Goal: Information Seeking & Learning: Learn about a topic

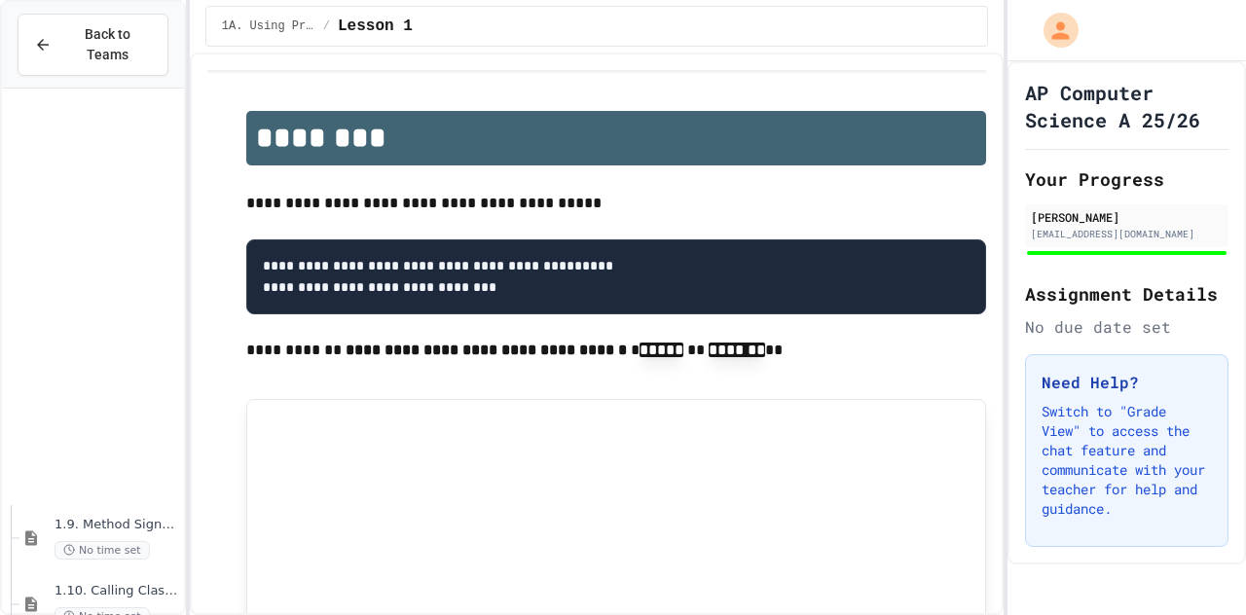
scroll to position [750, 0]
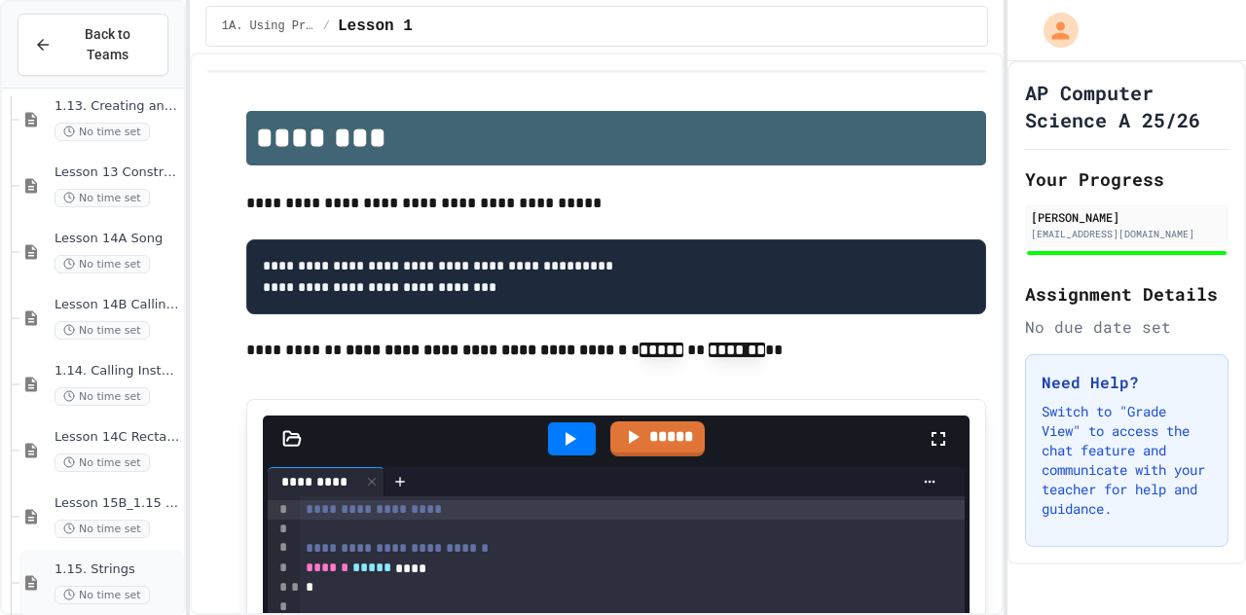
click at [123, 562] on span "1.15. Strings" at bounding box center [118, 570] width 126 height 17
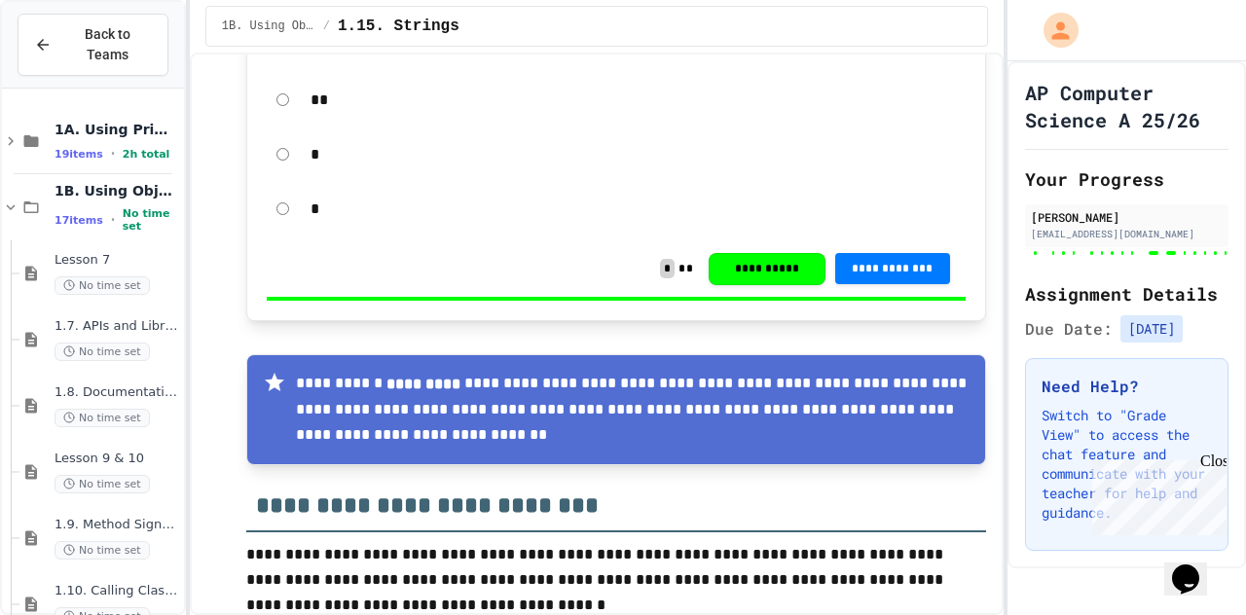
scroll to position [23467, 0]
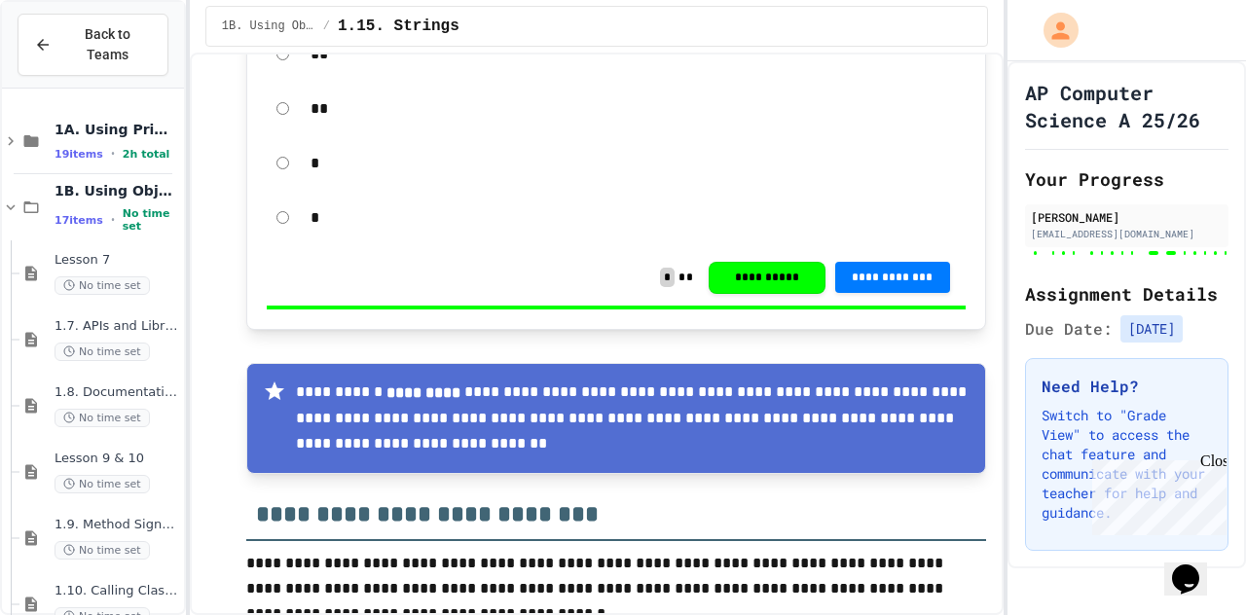
click at [1216, 463] on div "Close" at bounding box center [1213, 465] width 24 height 24
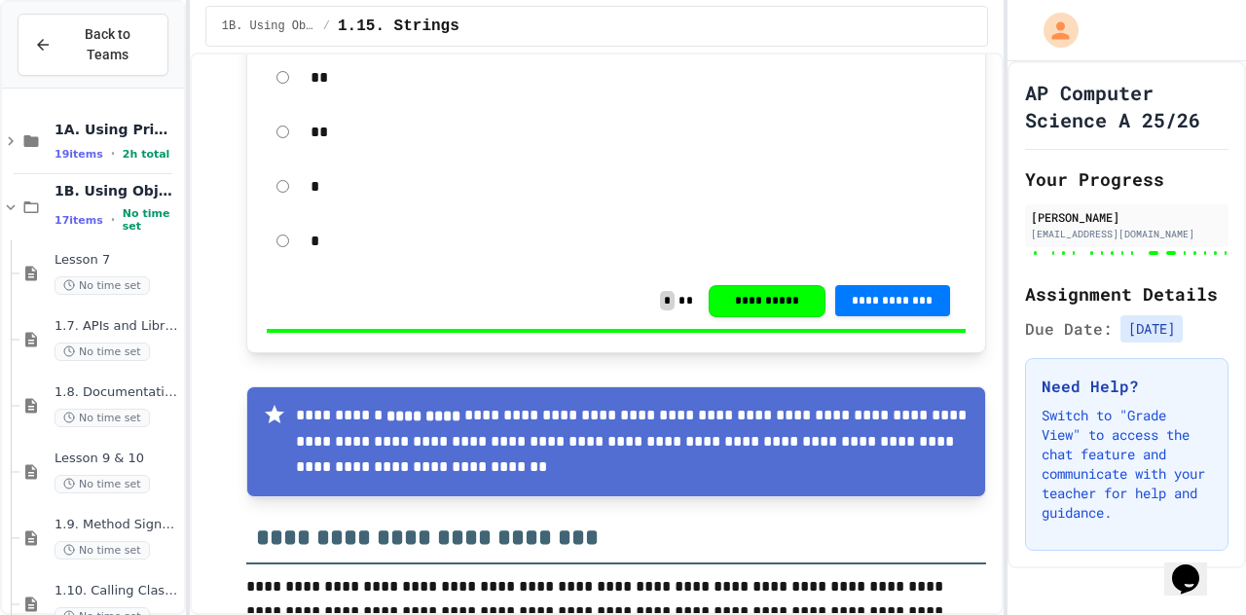
scroll to position [23434, 0]
